Goal: Check status

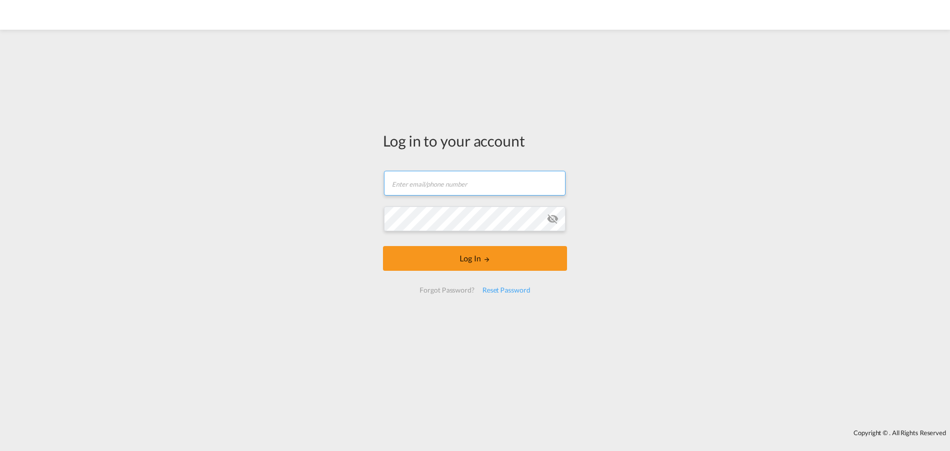
type input "[EMAIL_ADDRESS][DOMAIN_NAME]"
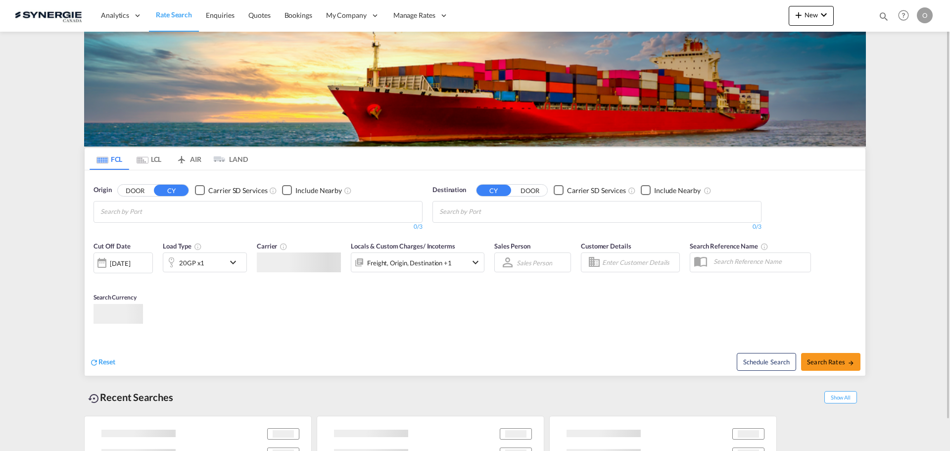
click at [882, 11] on md-icon "icon-magnify" at bounding box center [884, 16] width 11 height 11
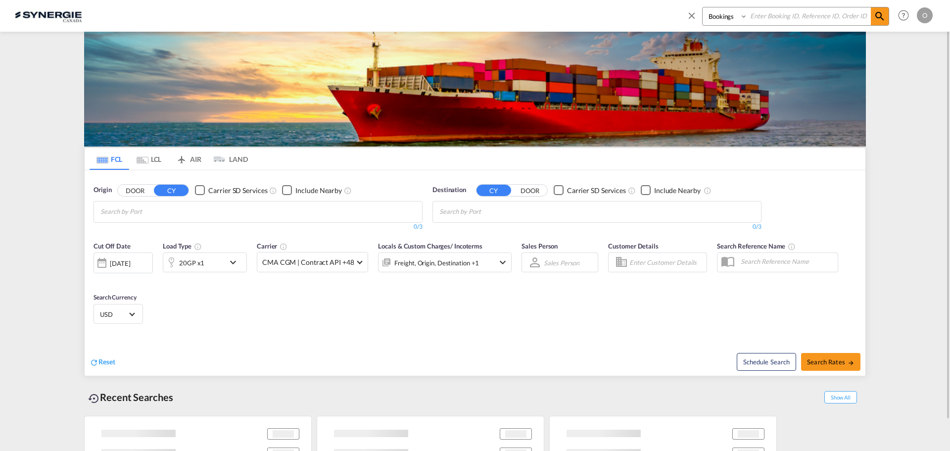
click at [711, 21] on select "Bookings Quotes Enquiries" at bounding box center [726, 16] width 47 height 18
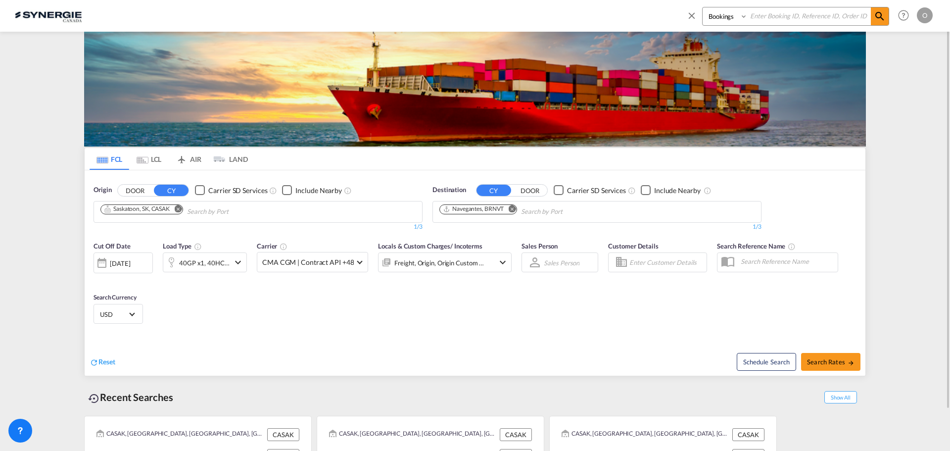
select select "Quotes"
click at [703, 7] on select "Bookings Quotes Enquiries" at bounding box center [726, 16] width 47 height 18
click at [801, 11] on input at bounding box center [809, 15] width 123 height 17
paste input "SYC000013873"
type input "SYC000013873"
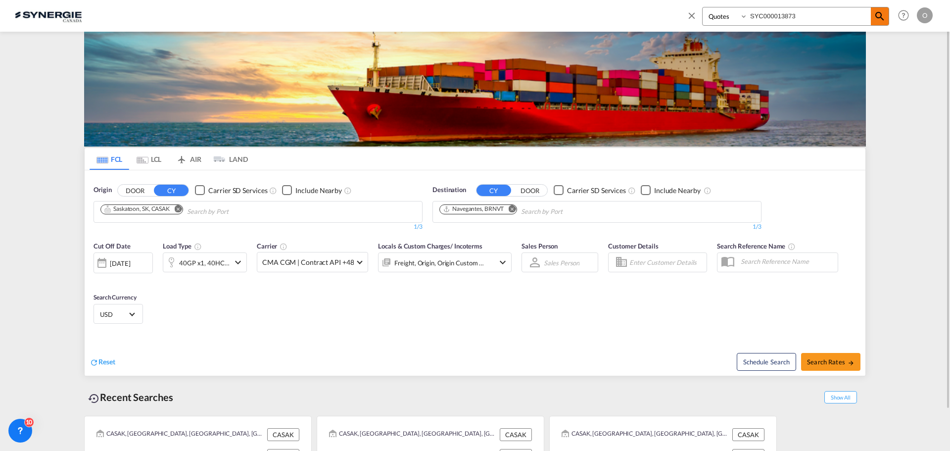
click at [881, 20] on md-icon "icon-magnify" at bounding box center [880, 16] width 12 height 12
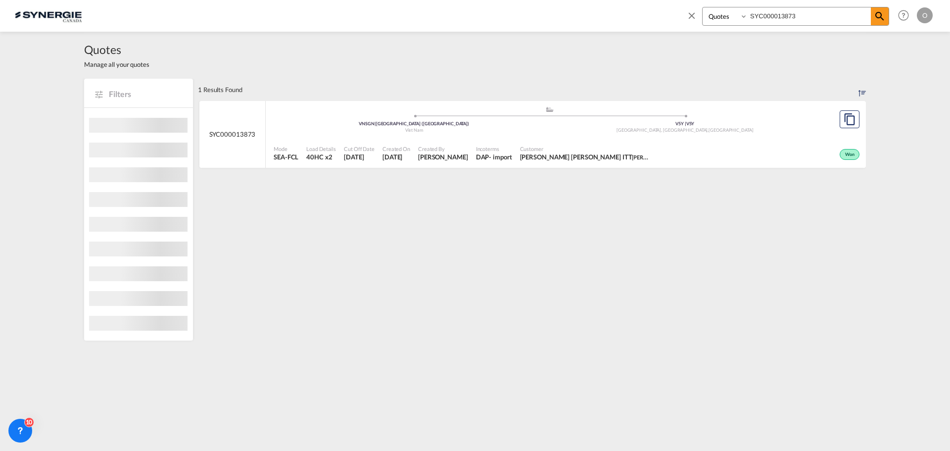
click at [804, 158] on div "Won" at bounding box center [757, 153] width 209 height 25
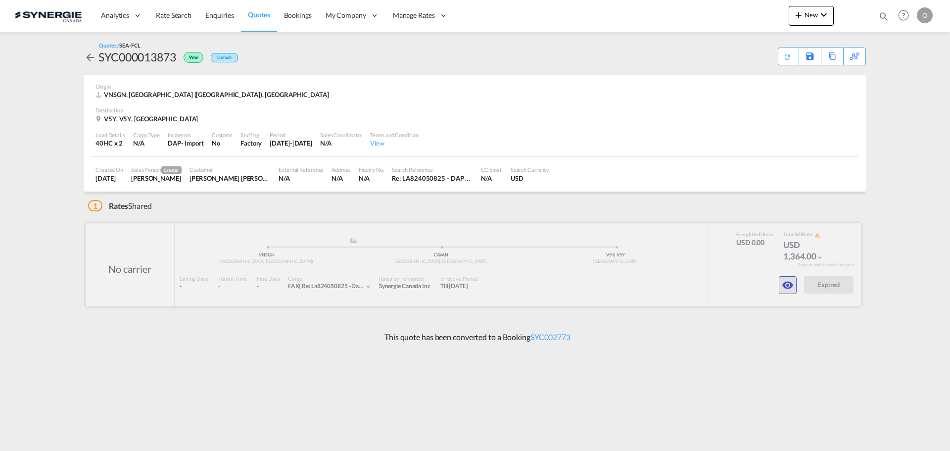
click at [787, 289] on md-icon "icon-eye" at bounding box center [788, 285] width 12 height 12
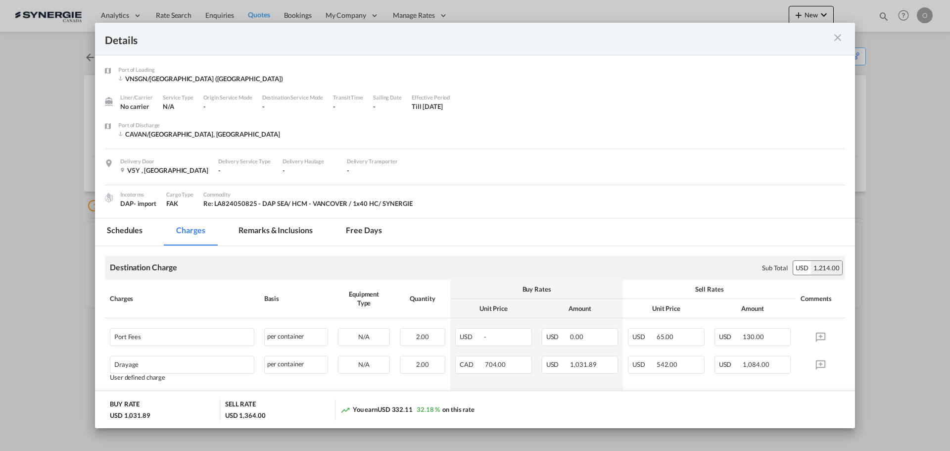
click at [276, 233] on md-tab-item "Remarks & Inclusions" at bounding box center [276, 231] width 98 height 27
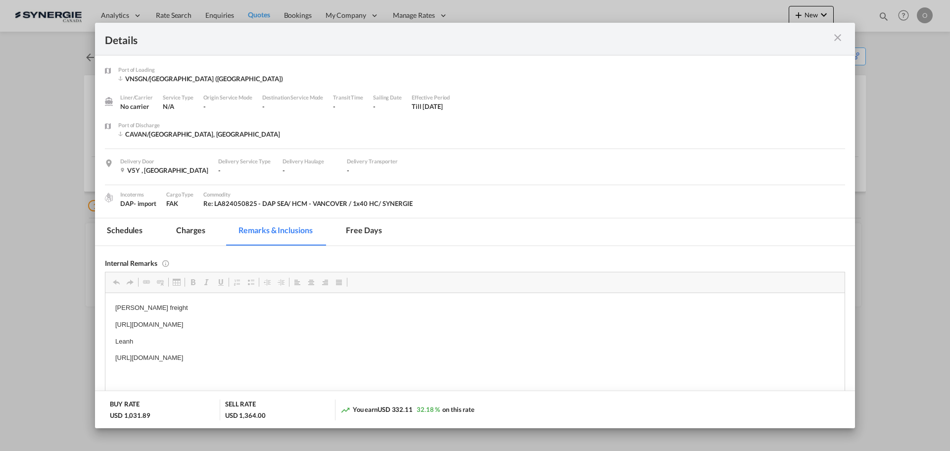
scroll to position [99, 0]
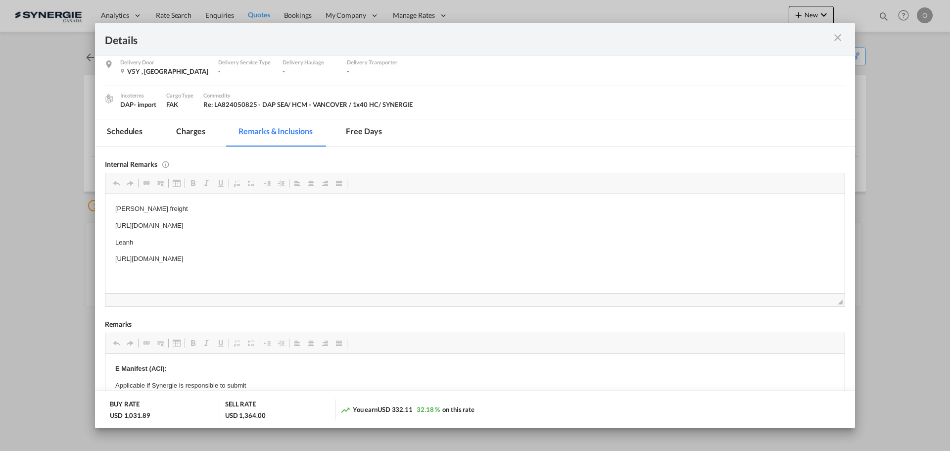
click at [838, 37] on md-icon "icon-close m-3 fg-AAA8AD cursor" at bounding box center [838, 38] width 12 height 12
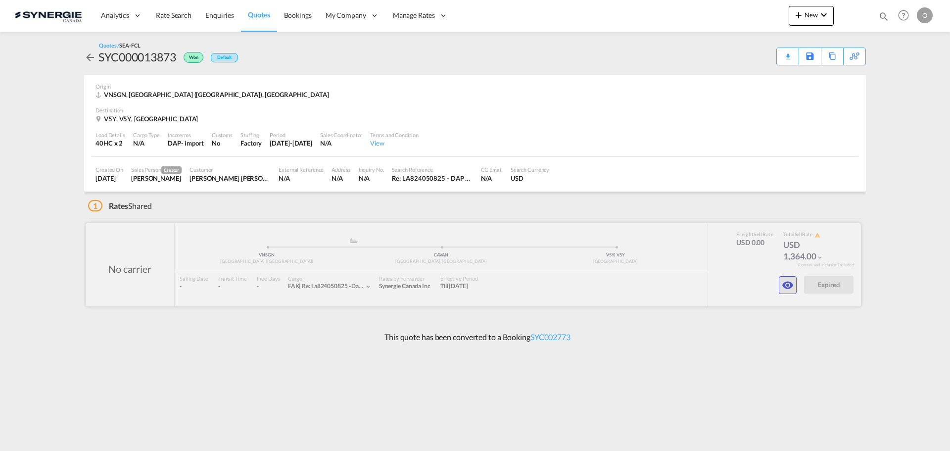
click at [785, 287] on md-icon "icon-eye" at bounding box center [788, 285] width 12 height 12
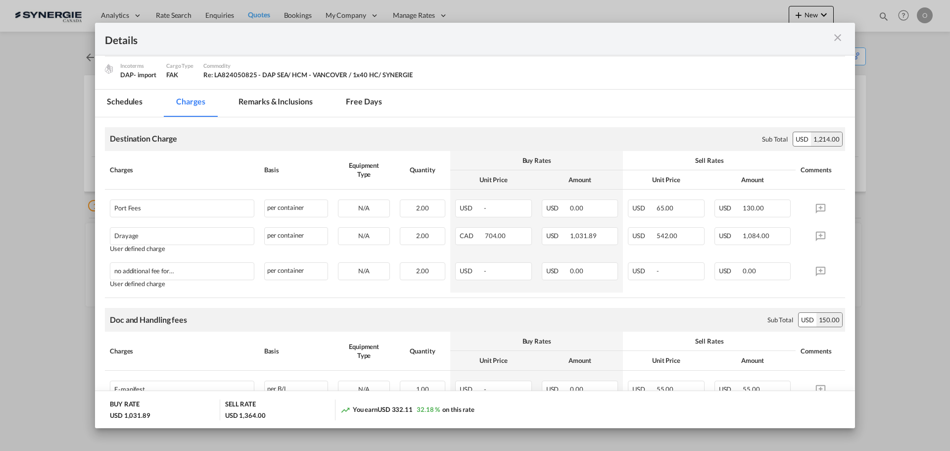
scroll to position [148, 0]
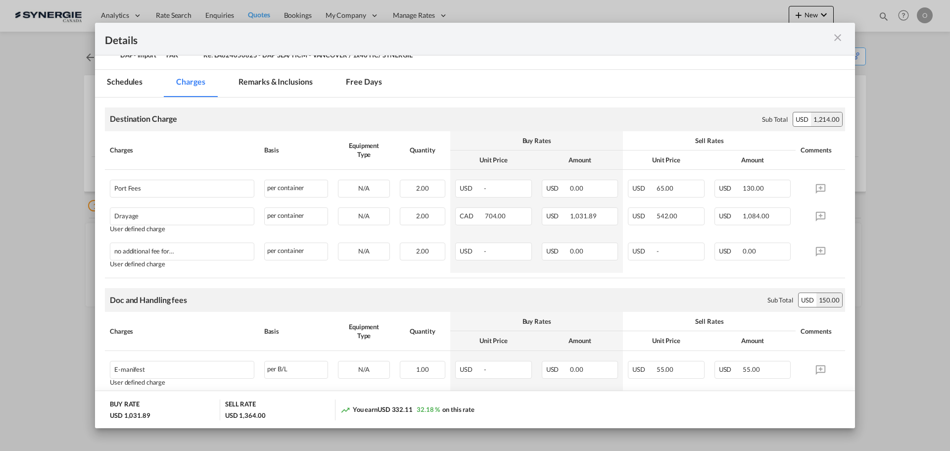
click at [795, 47] on div "Details" at bounding box center [475, 39] width 760 height 33
click at [833, 37] on md-icon "icon-close m-3 fg-AAA8AD cursor" at bounding box center [838, 38] width 12 height 12
